Goal: Check status: Check status

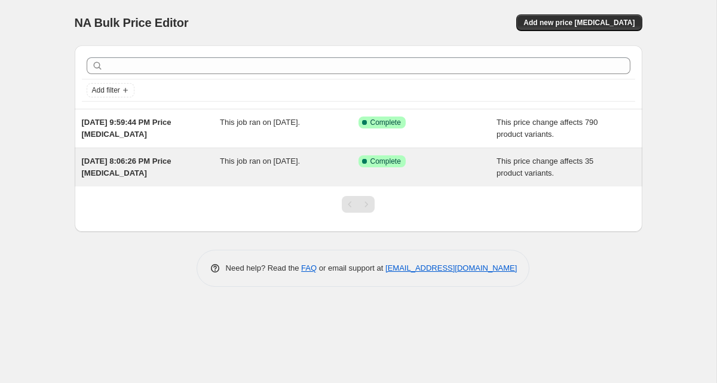
click at [198, 176] on div "[DATE] 8:06:26 PM Price [MEDICAL_DATA]" at bounding box center [151, 167] width 139 height 24
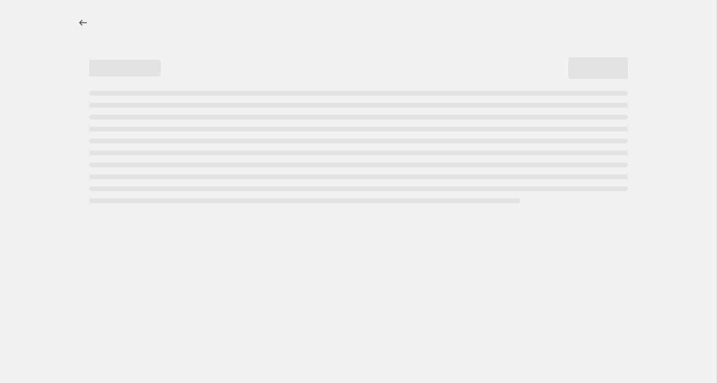
select select "margin"
select select "remove"
select select "vendor"
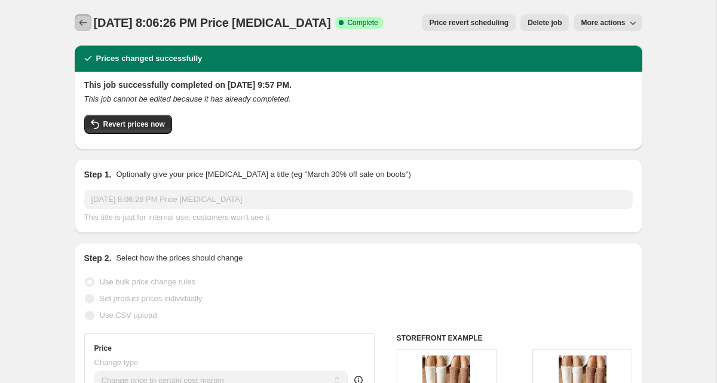
click at [76, 22] on button "Price change jobs" at bounding box center [83, 22] width 17 height 17
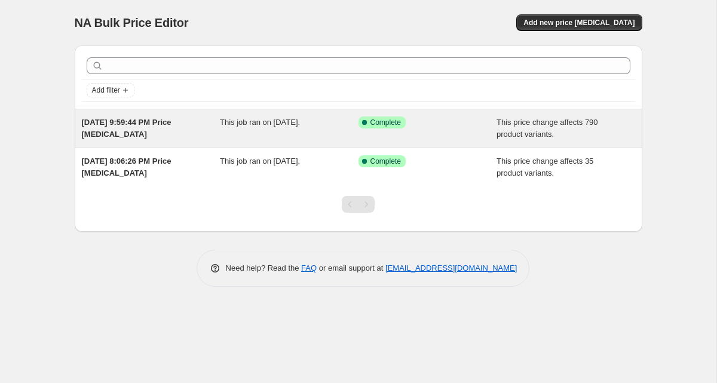
click at [223, 127] on span "This job ran on [DATE]." at bounding box center [260, 122] width 80 height 9
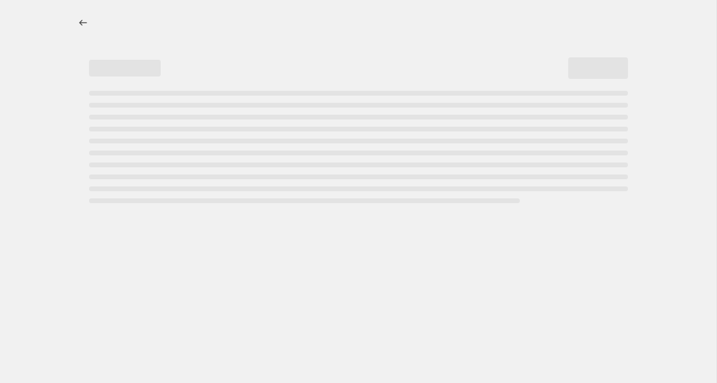
select select "margin"
select select "remove"
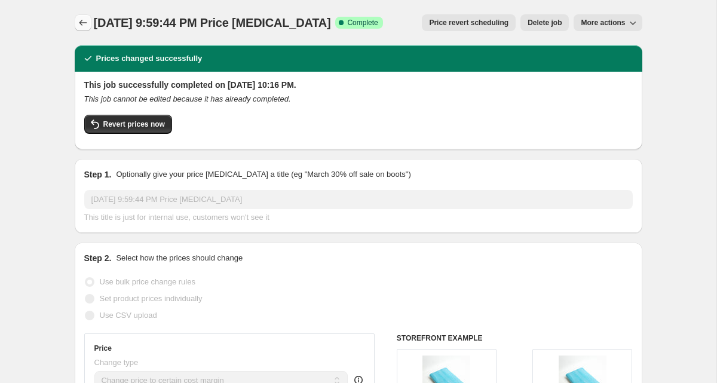
click at [82, 25] on icon "Price change jobs" at bounding box center [83, 23] width 12 height 12
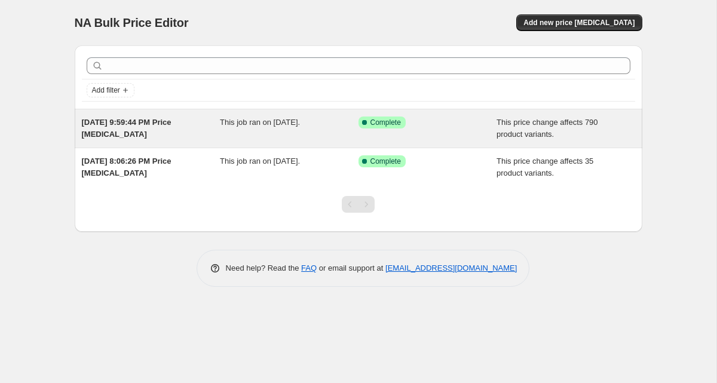
click at [232, 121] on span "This job ran on [DATE]." at bounding box center [260, 122] width 80 height 9
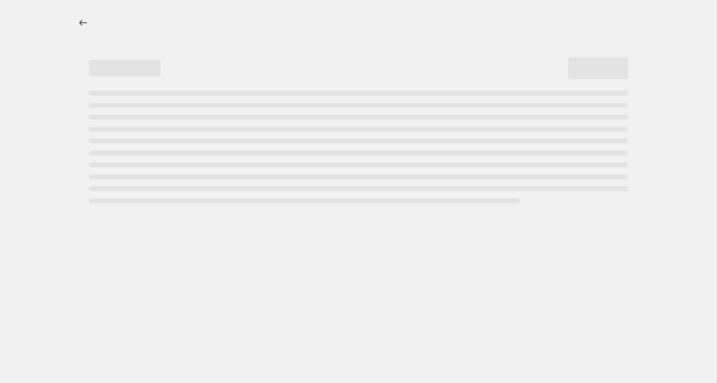
select select "margin"
select select "remove"
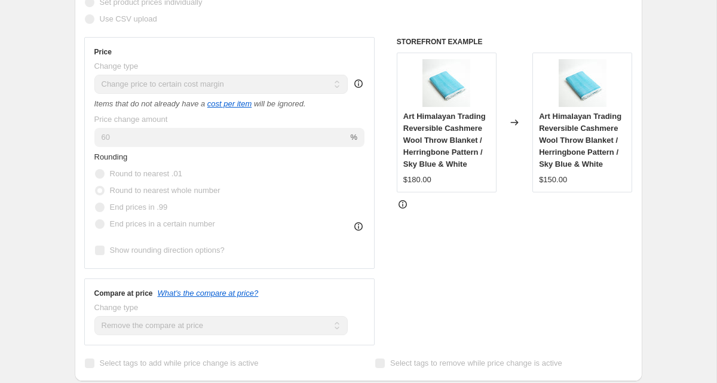
scroll to position [298, 0]
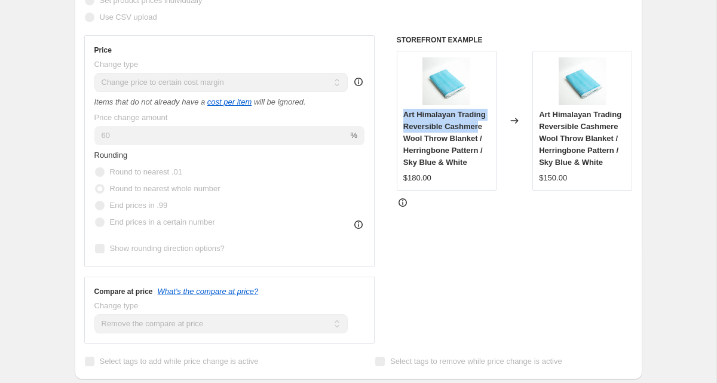
drag, startPoint x: 403, startPoint y: 115, endPoint x: 481, endPoint y: 131, distance: 79.8
click at [481, 130] on span "Art Himalayan Trading Reversible Cashmere Wool Throw Blanket / Herringbone Patt…" at bounding box center [444, 138] width 82 height 57
copy span "Art Himalayan Trading Reversible [PERSON_NAME]"
click at [419, 113] on span "Art Himalayan Trading Reversible Cashmere Wool Throw Blanket / Herringbone Patt…" at bounding box center [444, 138] width 82 height 57
drag, startPoint x: 404, startPoint y: 113, endPoint x: 477, endPoint y: 134, distance: 76.6
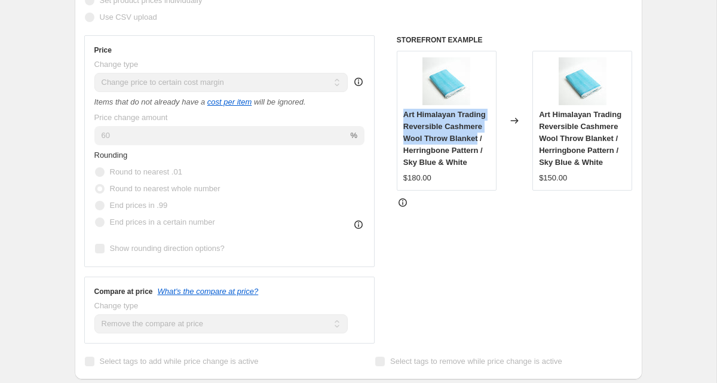
click at [477, 134] on span "Art Himalayan Trading Reversible Cashmere Wool Throw Blanket / Herringbone Patt…" at bounding box center [444, 138] width 82 height 57
copy span "Art Himalayan Trading Reversible Cashmere Wool Throw Blanket"
click at [455, 123] on span "Art Himalayan Trading Reversible Cashmere Wool Throw Blanket / Herringbone Patt…" at bounding box center [444, 138] width 82 height 57
drag, startPoint x: 403, startPoint y: 114, endPoint x: 471, endPoint y: 163, distance: 83.9
click at [471, 163] on div "Art Himalayan Trading Reversible Cashmere Wool Throw Blanket / Herringbone Patt…" at bounding box center [446, 139] width 87 height 60
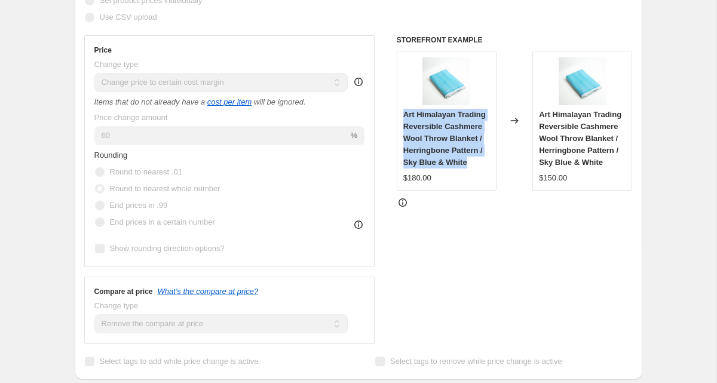
copy span "Art Himalayan Trading Reversible Cashmere Wool Throw Blanket / Herringbone Patt…"
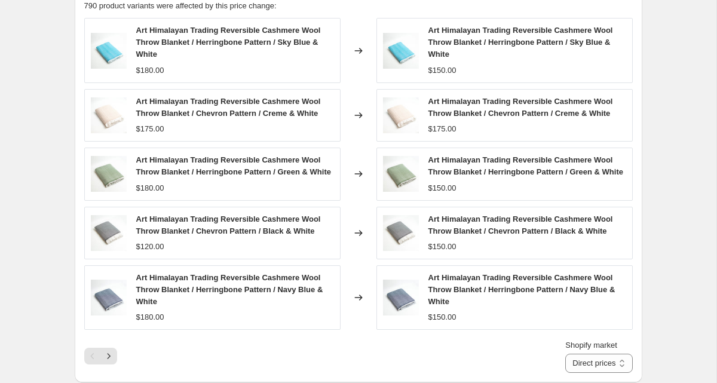
scroll to position [903, 0]
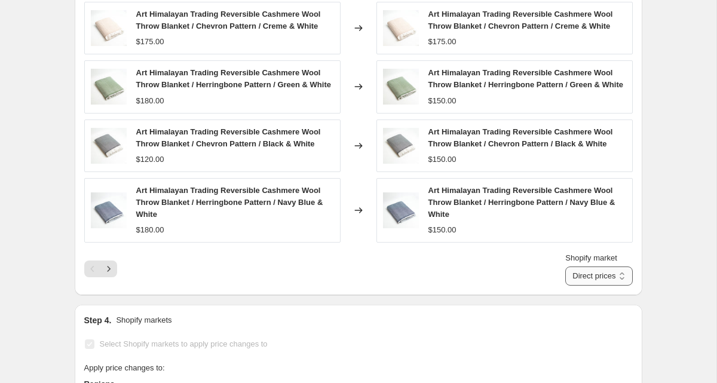
click at [606, 286] on select "Direct prices [GEOGRAPHIC_DATA]" at bounding box center [598, 275] width 67 height 19
select select "31487033588"
click at [565, 266] on select "Direct prices [GEOGRAPHIC_DATA]" at bounding box center [598, 275] width 67 height 19
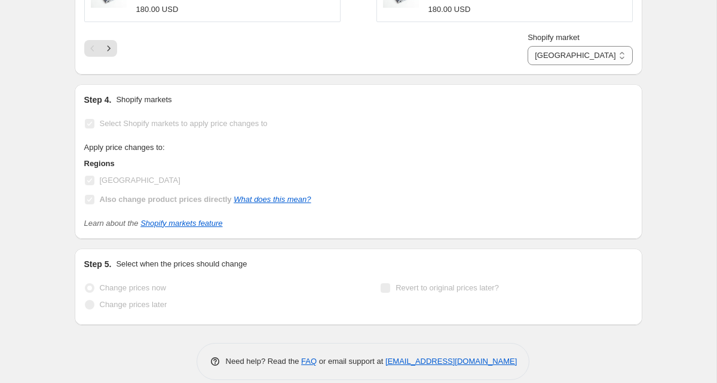
scroll to position [1123, 0]
drag, startPoint x: 99, startPoint y: 136, endPoint x: 311, endPoint y: 128, distance: 211.6
click at [311, 128] on div "Select Shopify markets to apply price changes to Apply price changes to: Region…" at bounding box center [358, 173] width 548 height 114
copy span "Select Shopify markets to apply price changes to"
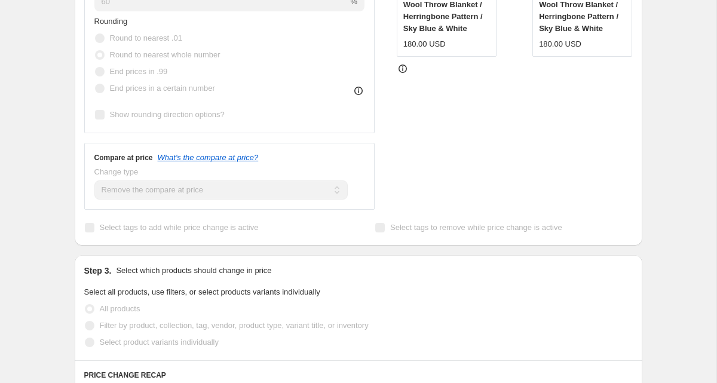
scroll to position [0, 0]
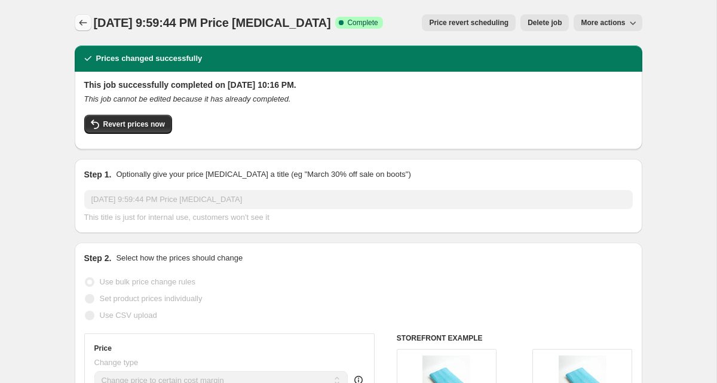
click at [83, 21] on icon "Price change jobs" at bounding box center [83, 23] width 12 height 12
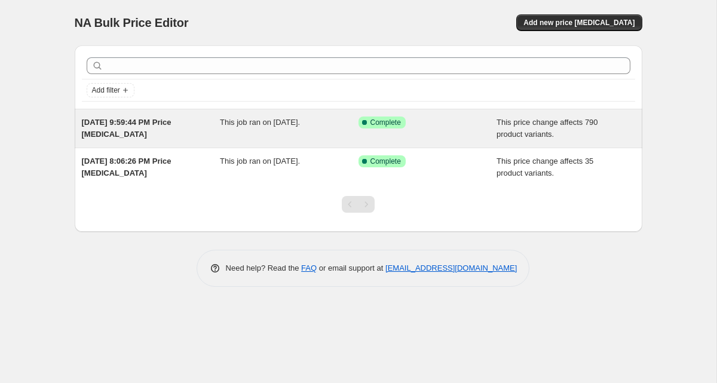
drag, startPoint x: 82, startPoint y: 119, endPoint x: 142, endPoint y: 143, distance: 64.7
click at [142, 143] on div "[DATE] 9:59:44 PM Price [MEDICAL_DATA] This job ran on [DATE]. Success Complete…" at bounding box center [359, 128] width 568 height 38
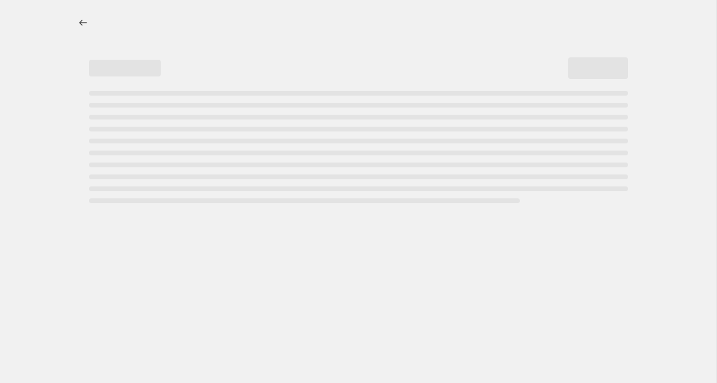
select select "margin"
select select "remove"
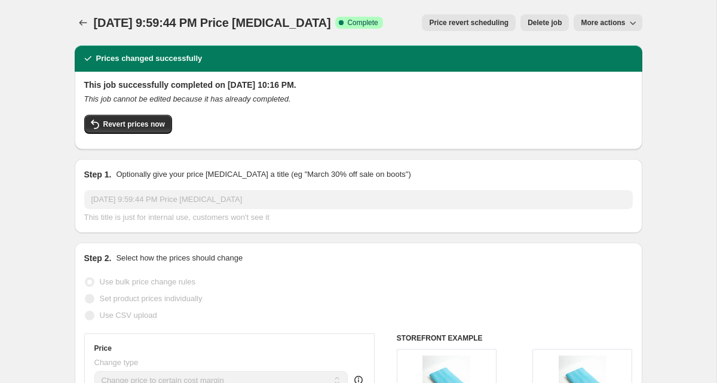
drag, startPoint x: 93, startPoint y: 23, endPoint x: 338, endPoint y: 27, distance: 245.0
click at [331, 26] on span "[DATE] 9:59:44 PM Price [MEDICAL_DATA]" at bounding box center [212, 22] width 237 height 13
copy span "[DATE] 9:59:44 PM Price [MEDICAL_DATA]"
click at [82, 24] on icon "Price change jobs" at bounding box center [83, 23] width 12 height 12
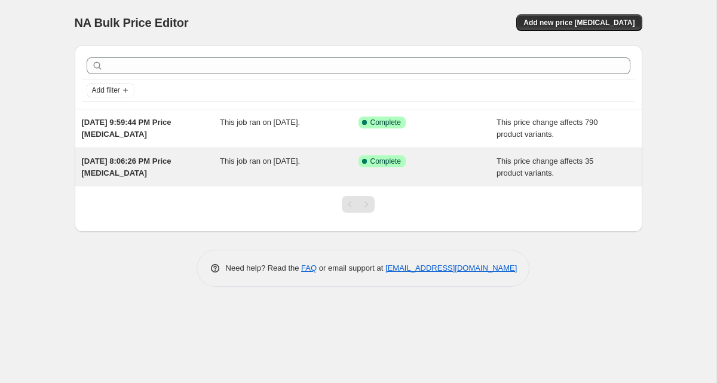
drag, startPoint x: 82, startPoint y: 158, endPoint x: 143, endPoint y: 179, distance: 64.4
click at [143, 179] on div "[DATE] 8:06:26 PM Price [MEDICAL_DATA] This job ran on [DATE]. Success Complete…" at bounding box center [359, 167] width 568 height 38
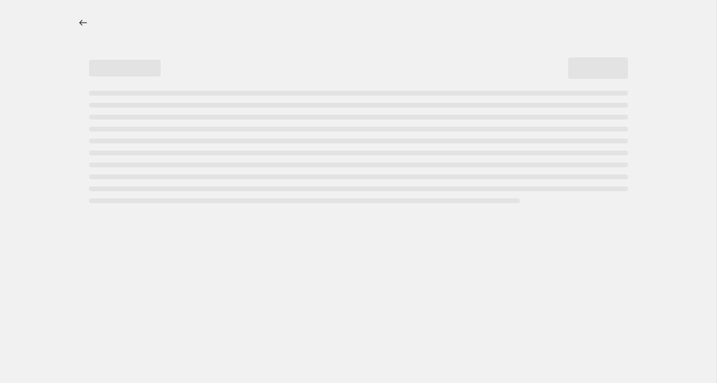
select select "margin"
select select "remove"
select select "vendor"
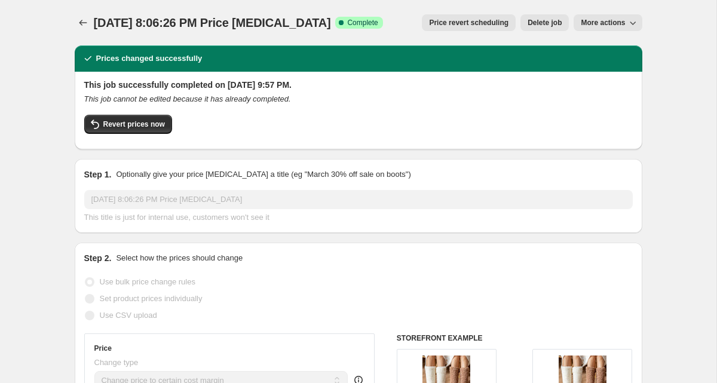
drag, startPoint x: 94, startPoint y: 24, endPoint x: 338, endPoint y: 30, distance: 243.8
click at [338, 30] on div "[DATE] 8:06:26 PM Price [MEDICAL_DATA] Success Complete Complete" at bounding box center [238, 22] width 289 height 17
copy span "[DATE] 8:06:26 PM Price [MEDICAL_DATA]"
